Goal: Transaction & Acquisition: Purchase product/service

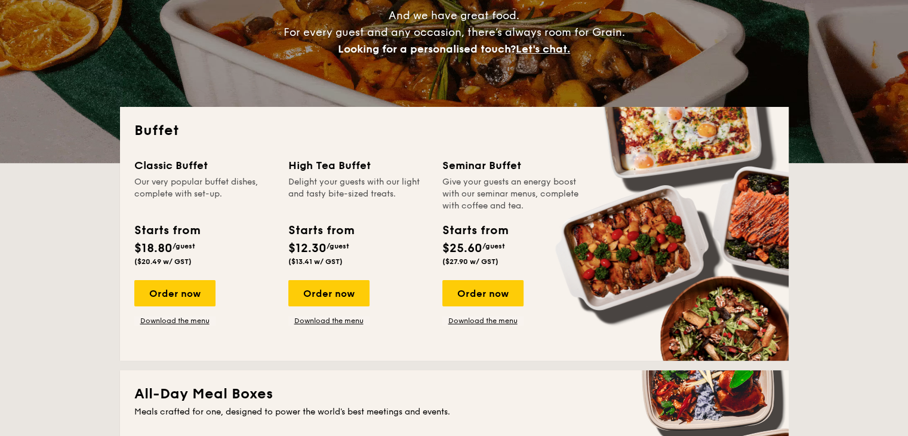
scroll to position [179, 0]
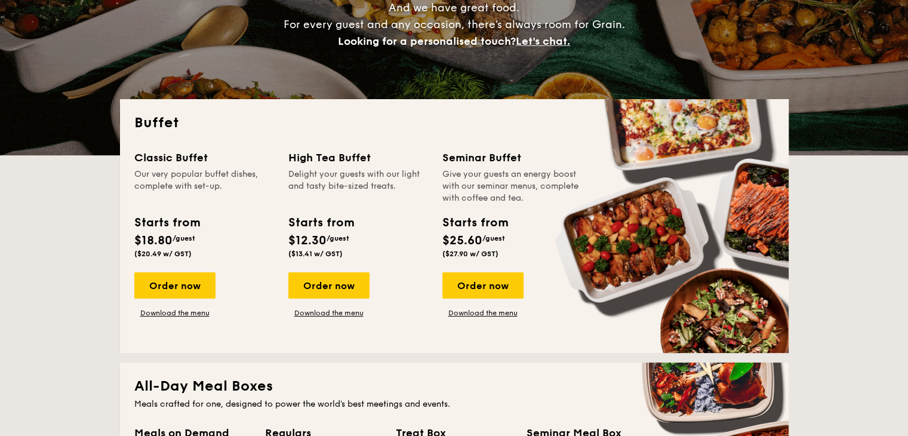
click at [192, 292] on div "Order now" at bounding box center [174, 285] width 81 height 26
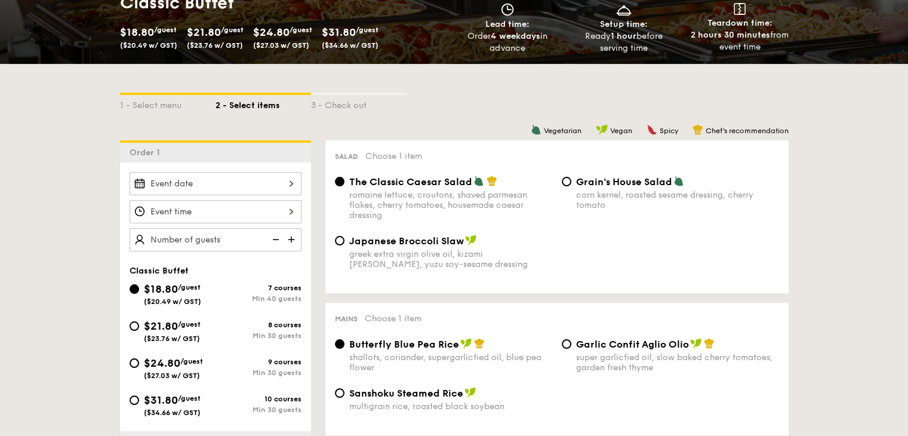
scroll to position [239, 0]
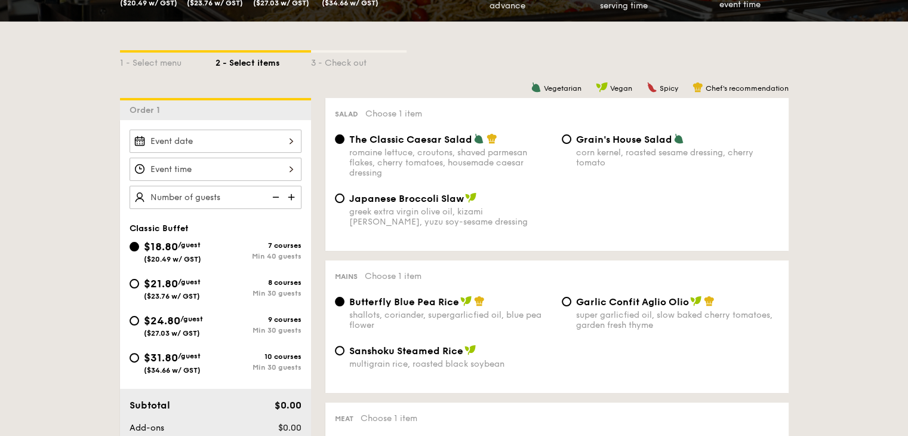
click at [239, 278] on div "8 courses" at bounding box center [259, 282] width 86 height 8
click at [139, 279] on input "$21.80 /guest ($23.76 w/ GST) 8 courses Min 30 guests" at bounding box center [135, 284] width 10 height 10
radio input "true"
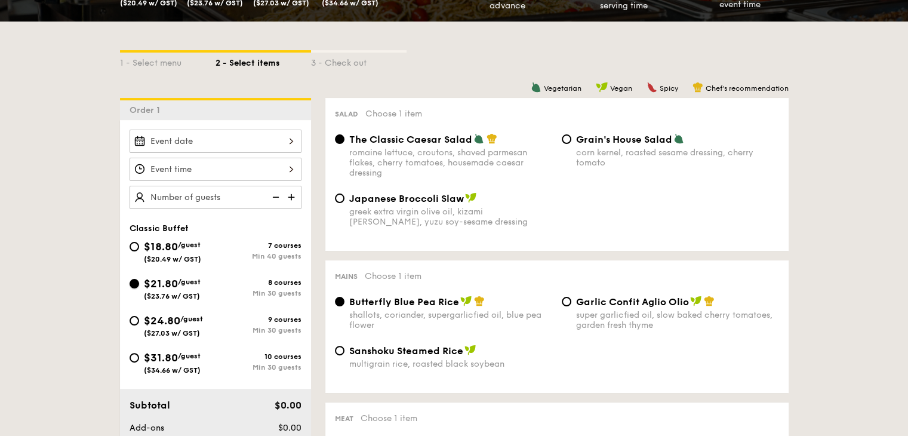
radio input "true"
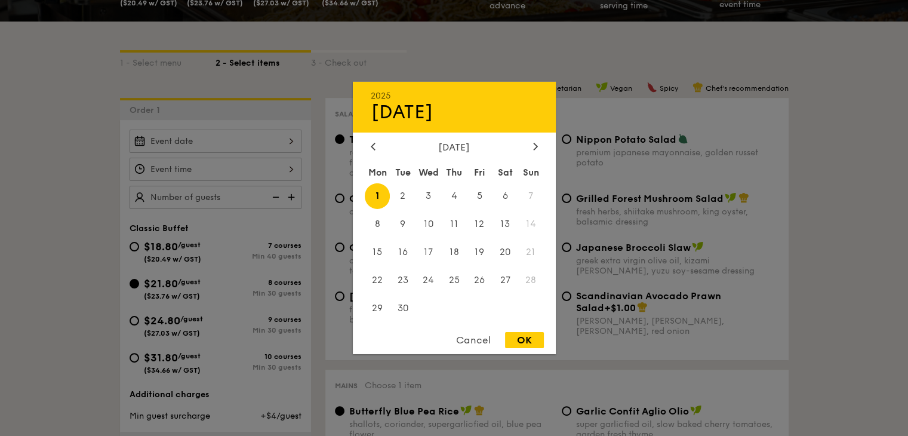
click at [260, 145] on div "2025 Sep [DATE] Tue Wed Thu Fri Sat Sun 1 2 3 4 5 6 7 8 9 10 11 12 13 14 15 16 …" at bounding box center [216, 141] width 172 height 23
click at [508, 193] on span "6" at bounding box center [506, 196] width 26 height 26
click at [516, 344] on div "OK" at bounding box center [524, 340] width 39 height 16
type input "[DATE]"
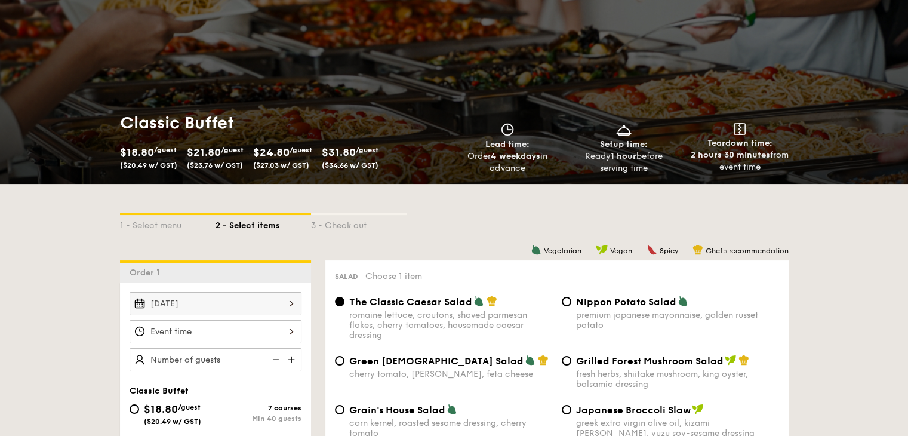
scroll to position [0, 0]
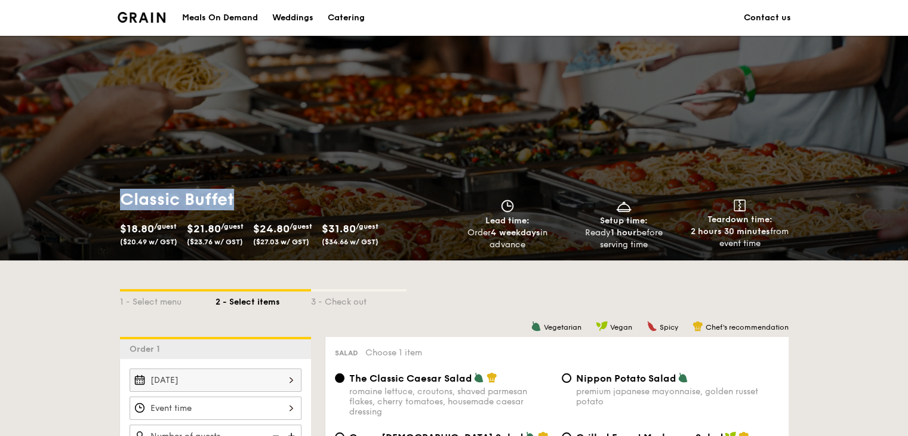
drag, startPoint x: 125, startPoint y: 196, endPoint x: 246, endPoint y: 197, distance: 121.2
click at [246, 197] on h1 "Classic Buffet" at bounding box center [285, 199] width 330 height 21
copy h1 "Classic Buffet"
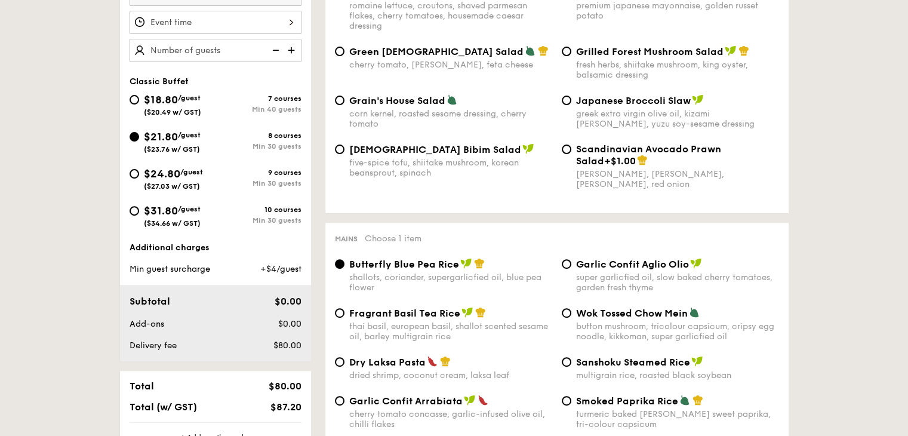
scroll to position [299, 0]
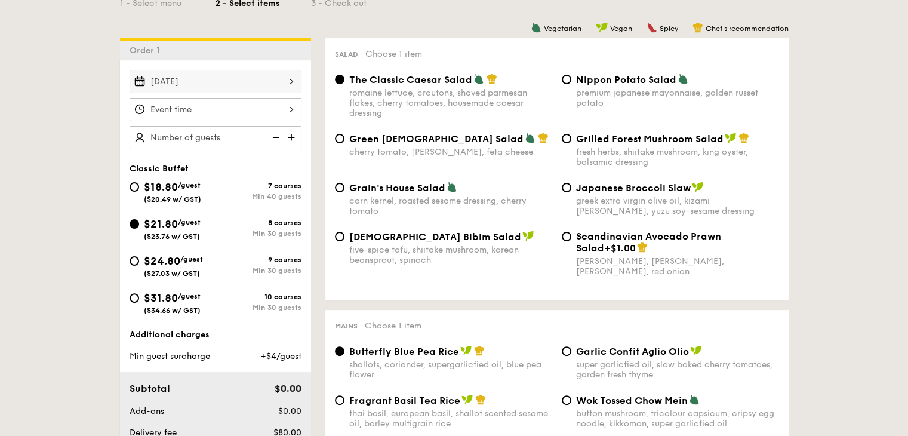
click at [239, 118] on div at bounding box center [216, 109] width 172 height 23
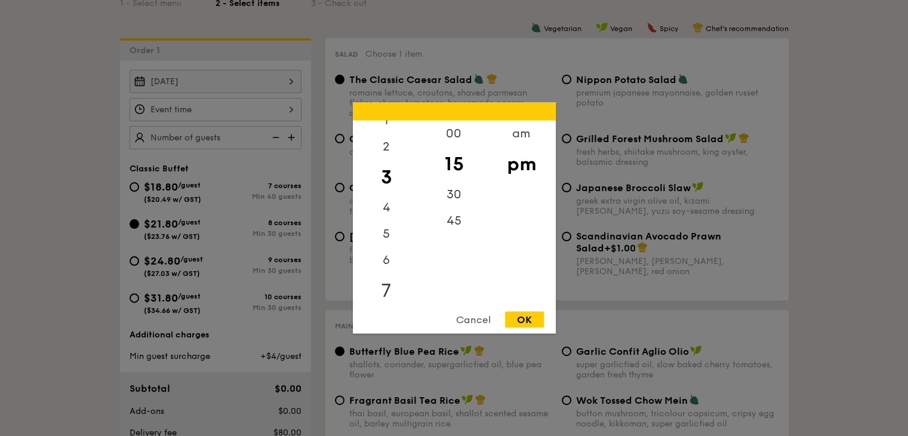
scroll to position [60, 0]
click at [383, 239] on div "6" at bounding box center [386, 244] width 67 height 35
click at [457, 140] on div "00" at bounding box center [453, 138] width 67 height 35
click at [517, 325] on div "OK" at bounding box center [524, 320] width 39 height 16
type input "6:00PM"
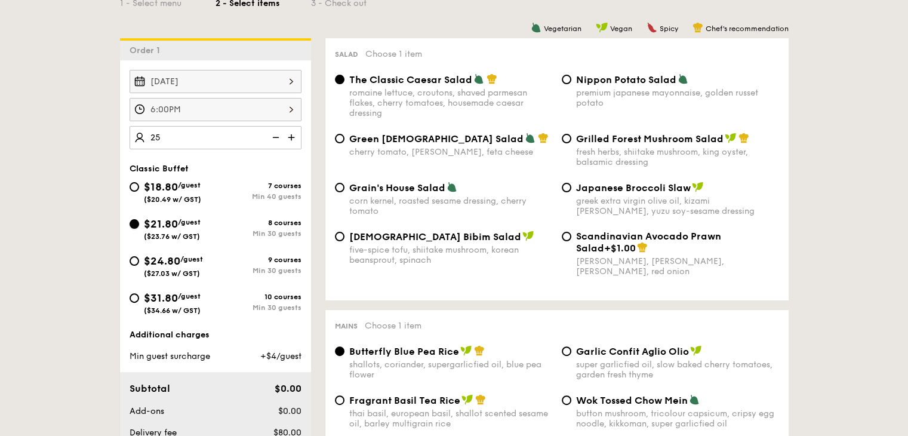
type input "25 guests"
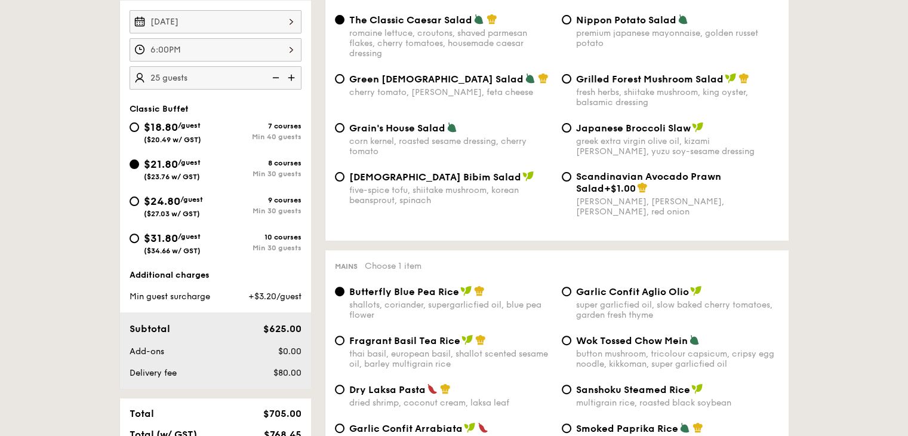
click at [650, 29] on div "premium japanese mayonnaise, golden russet potato" at bounding box center [677, 38] width 203 height 20
click at [571, 24] on input "Nippon Potato Salad premium japanese mayonnaise, golden russet potato" at bounding box center [567, 20] width 10 height 10
radio input "true"
click at [688, 146] on div "greek extra virgin olive oil, kizami [PERSON_NAME], yuzu soy-sesame dressing" at bounding box center [677, 146] width 203 height 20
click at [571, 133] on input "Japanese Broccoli Slaw greek extra virgin olive oil, kizami [PERSON_NAME], yuzu…" at bounding box center [567, 128] width 10 height 10
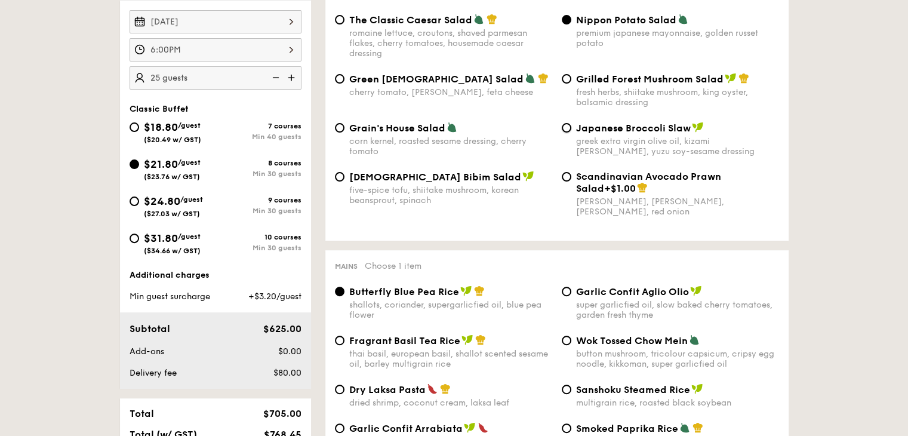
radio input "true"
click at [642, 29] on div "premium japanese mayonnaise, golden russet potato" at bounding box center [677, 38] width 203 height 20
click at [571, 24] on input "Nippon Potato Salad premium japanese mayonnaise, golden russet potato" at bounding box center [567, 20] width 10 height 10
radio input "true"
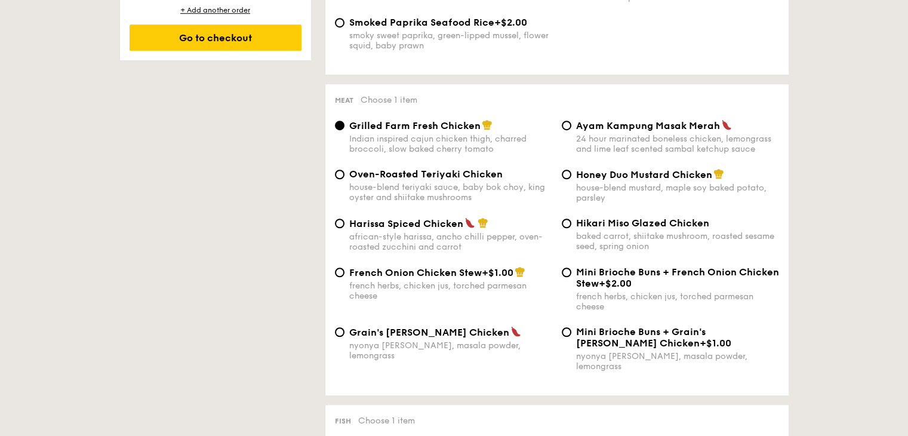
scroll to position [836, 0]
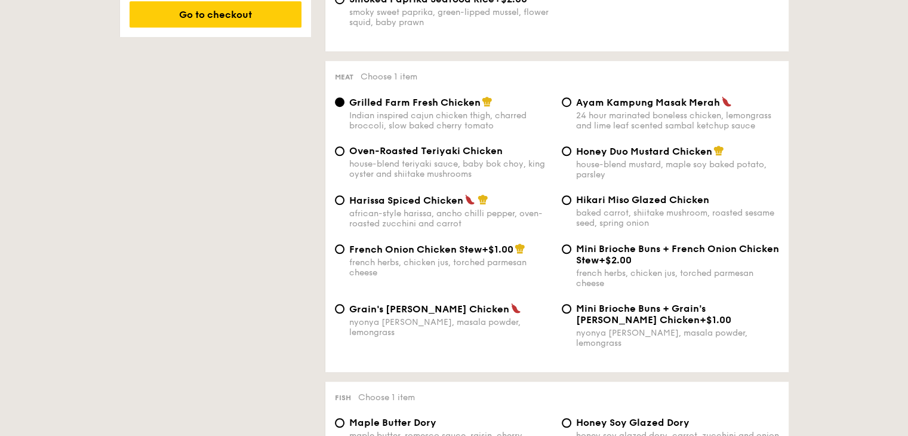
click at [425, 172] on div "house-blend teriyaki sauce, baby bok choy, king oyster and shiitake mushrooms" at bounding box center [450, 169] width 203 height 20
click at [345, 156] on input "Oven-Roasted Teriyaki Chicken house-blend teriyaki sauce, baby bok choy, king o…" at bounding box center [340, 151] width 10 height 10
radio input "true"
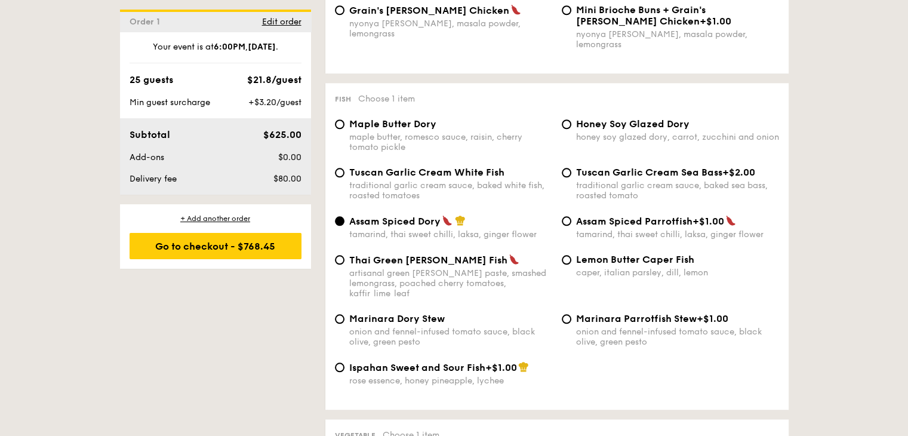
click at [415, 132] on div "maple butter, romesco sauce, raisin, cherry tomato pickle" at bounding box center [450, 142] width 203 height 20
click at [345, 129] on input "Maple Butter Dory maple butter, romesco sauce, raisin, cherry tomato pickle" at bounding box center [340, 124] width 10 height 10
radio input "true"
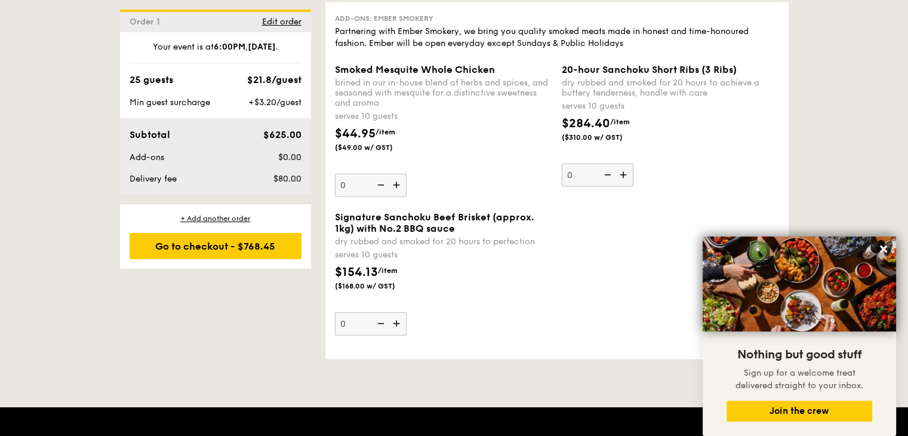
scroll to position [2568, 0]
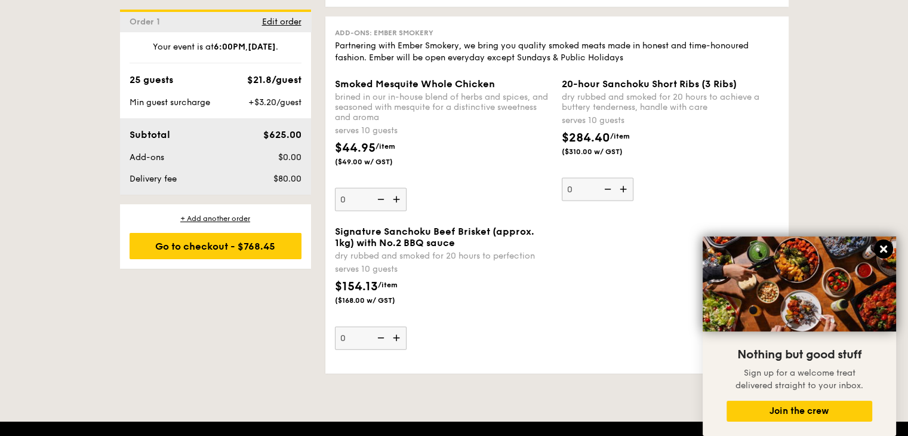
click at [885, 254] on icon at bounding box center [883, 249] width 11 height 11
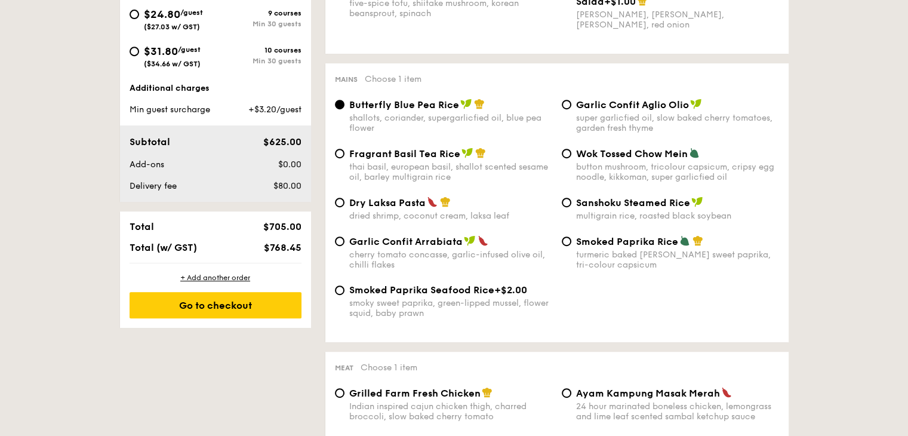
scroll to position [597, 0]
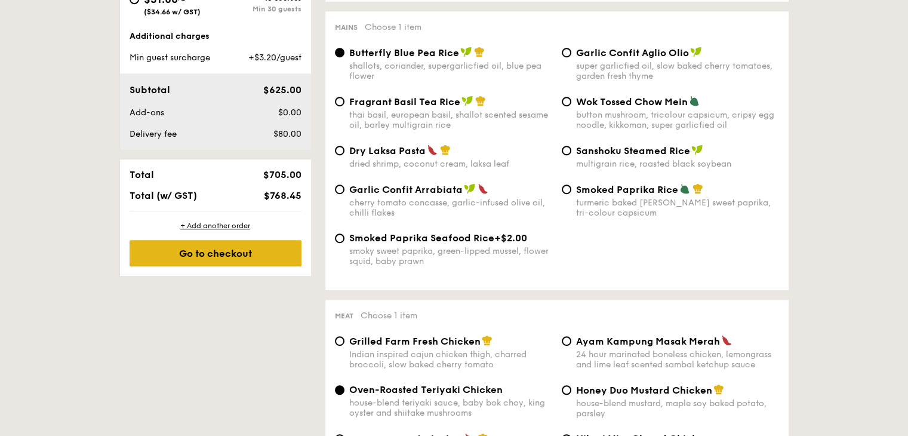
click at [222, 257] on div "Go to checkout" at bounding box center [216, 253] width 172 height 26
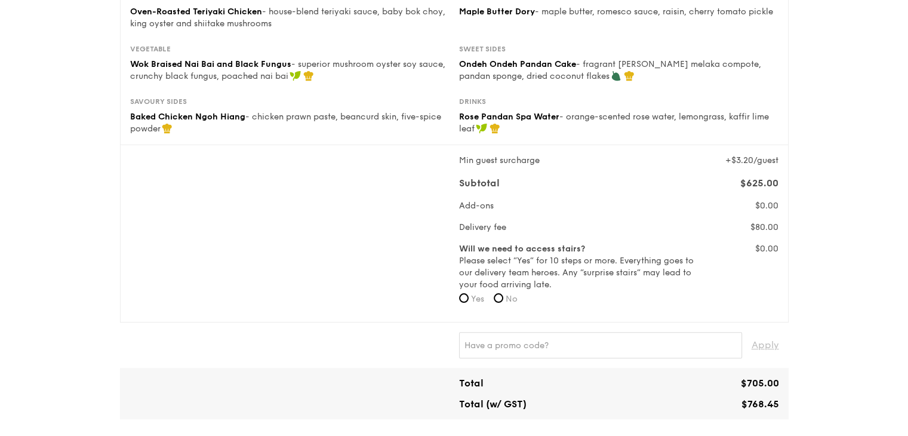
scroll to position [179, 0]
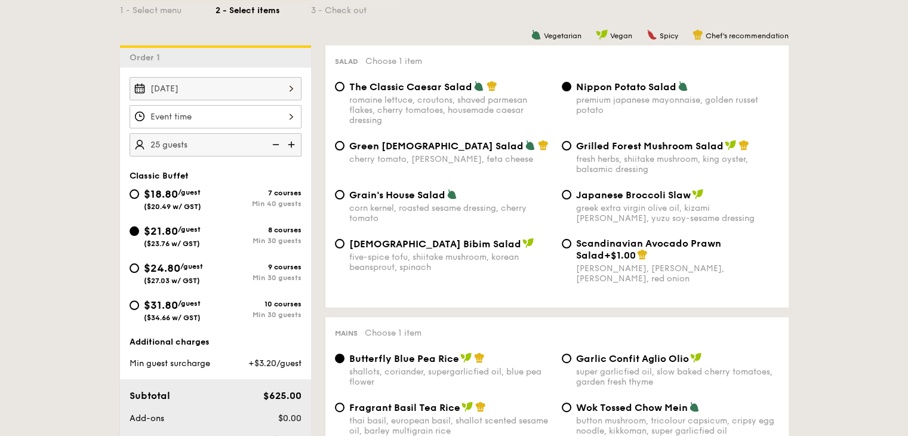
scroll to position [179, 0]
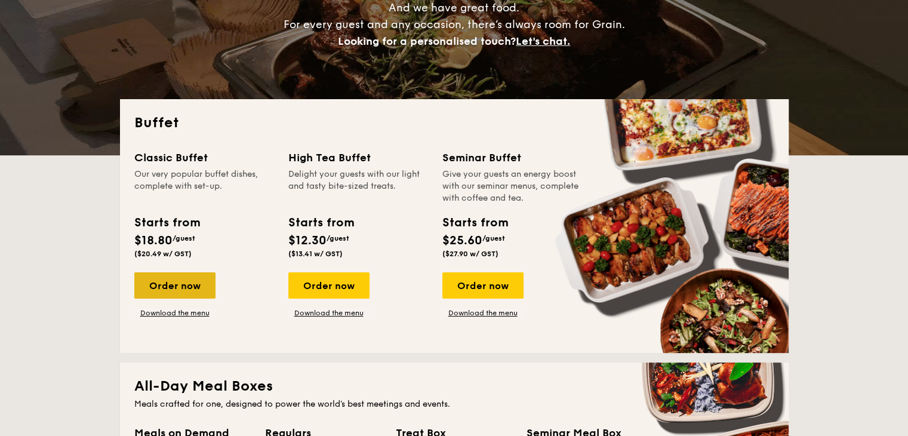
click at [165, 290] on div "Order now" at bounding box center [174, 285] width 81 height 26
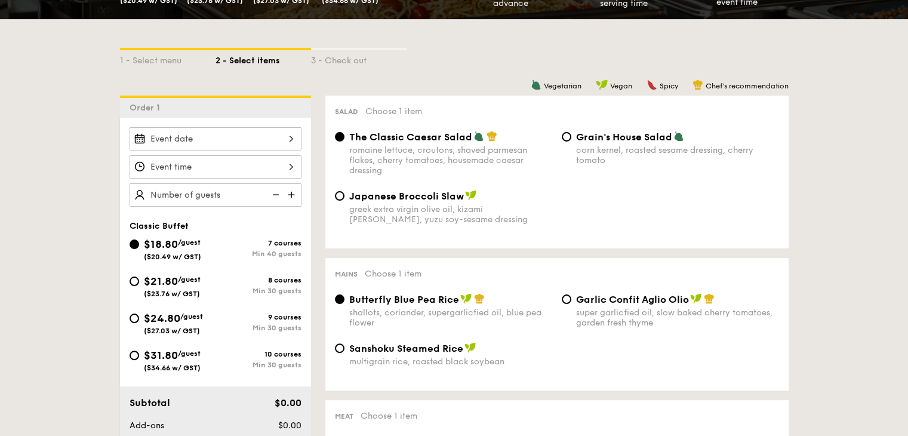
scroll to position [299, 0]
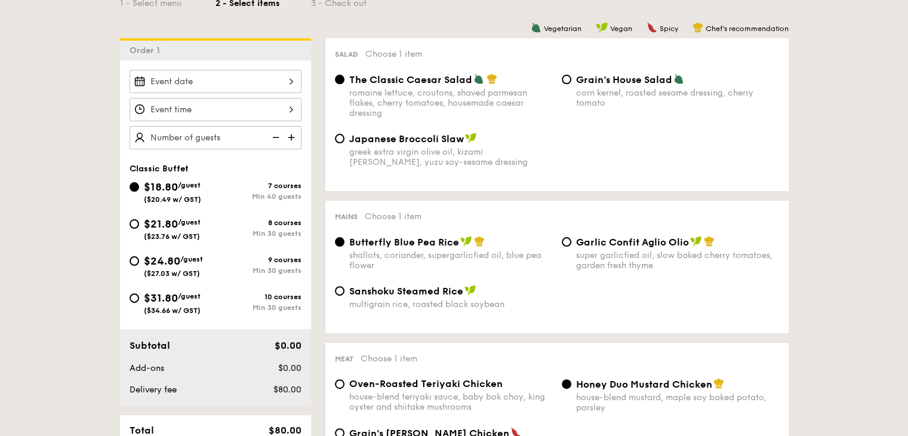
click at [182, 259] on span "/guest" at bounding box center [191, 259] width 23 height 8
click at [139, 259] on input "$24.80 /guest ($27.03 w/ GST) 9 courses Min 30 guests" at bounding box center [135, 261] width 10 height 10
radio input "true"
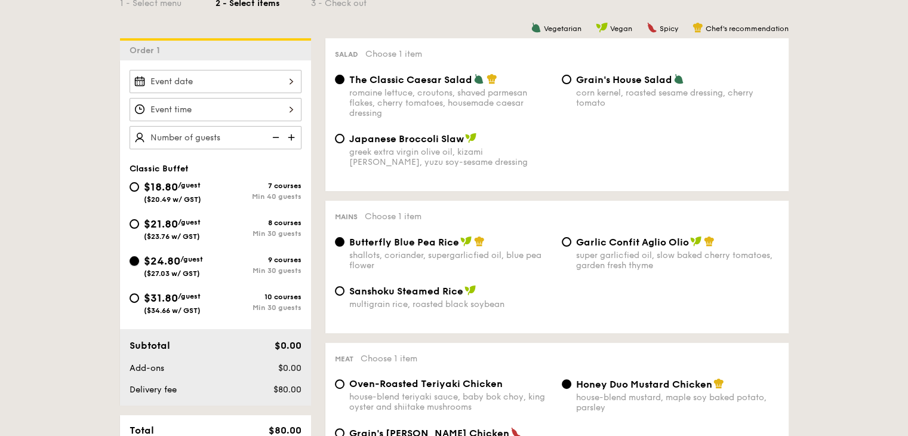
radio input "true"
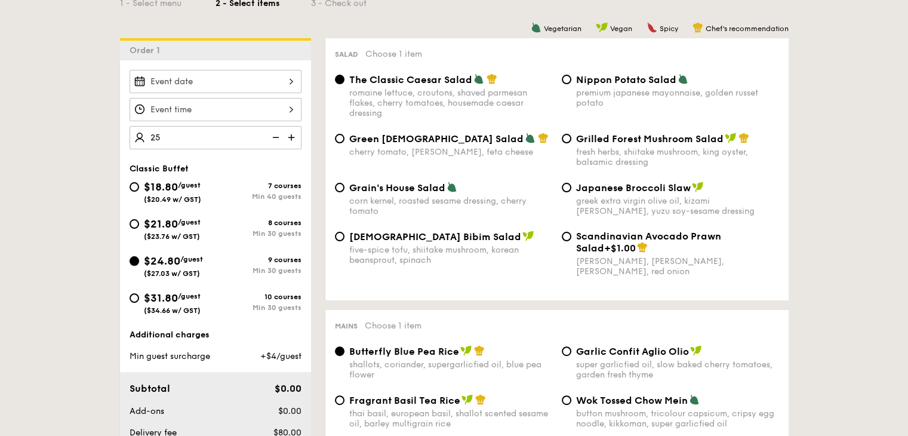
type input "25 guests"
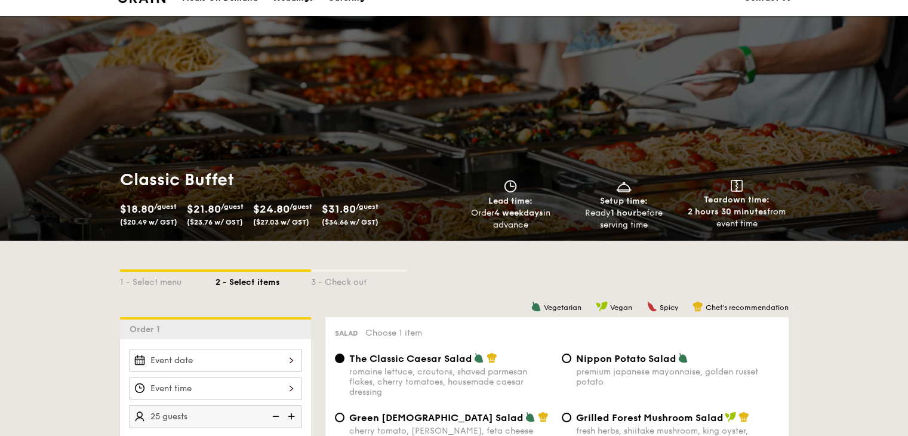
scroll to position [0, 0]
